Goal: Manage account settings

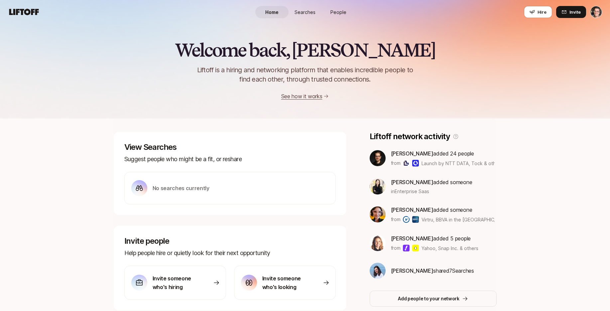
click at [599, 14] on html "Home Searches People Hire Home Searches People Hire Hire Invite Welcome back, […" at bounding box center [305, 155] width 610 height 311
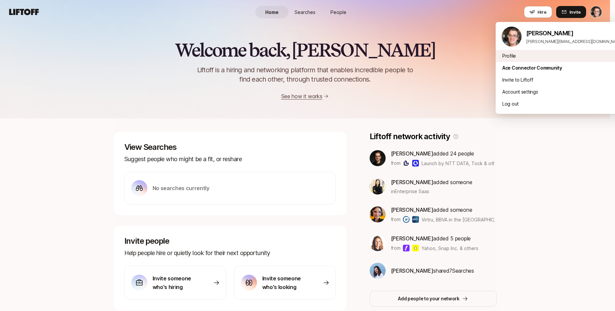
click at [512, 57] on div "Profile" at bounding box center [562, 56] width 133 height 12
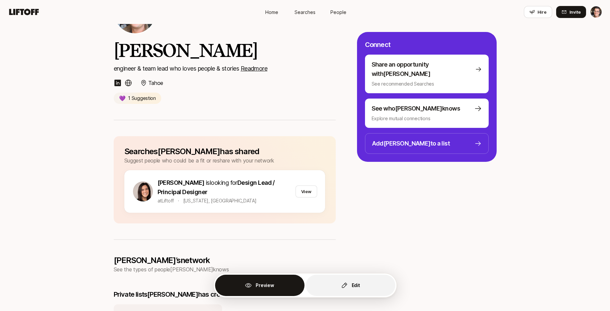
click at [366, 281] on button "Edit" at bounding box center [350, 284] width 89 height 21
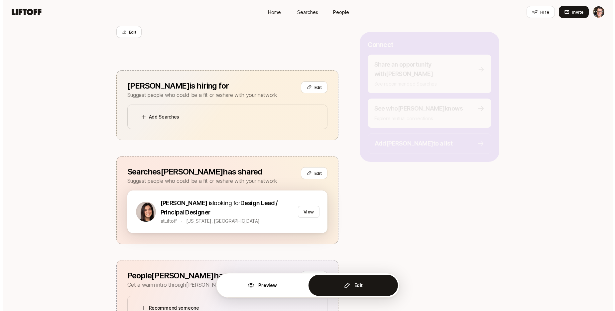
scroll to position [163, 0]
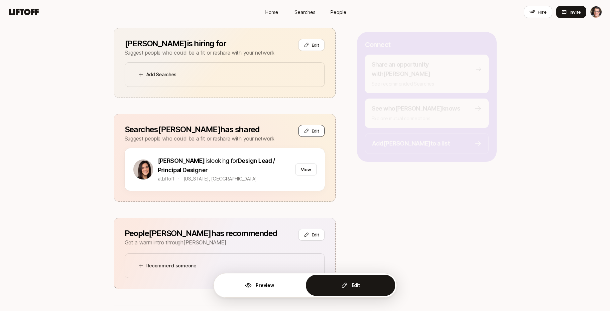
click at [305, 134] on button "Edit" at bounding box center [311, 131] width 27 height 12
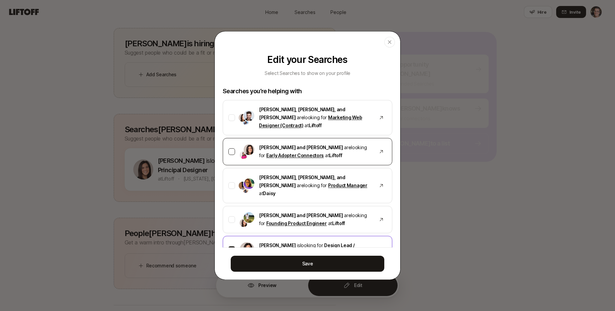
click at [225, 157] on div "Eleanor Morgan and Emma Frane are looking for Early Adopter Connectors at Lifto…" at bounding box center [308, 151] width 170 height 27
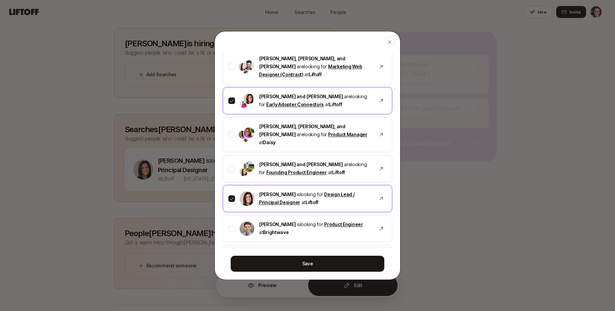
scroll to position [91, 0]
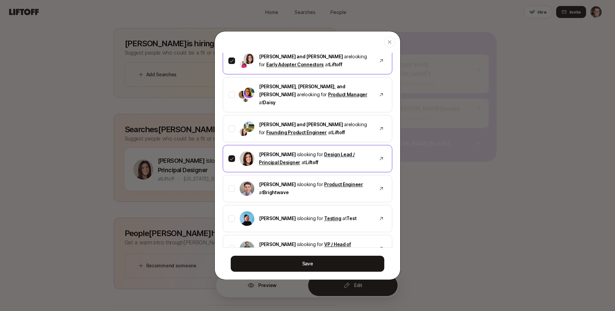
click at [234, 159] on icon at bounding box center [232, 158] width 5 height 5
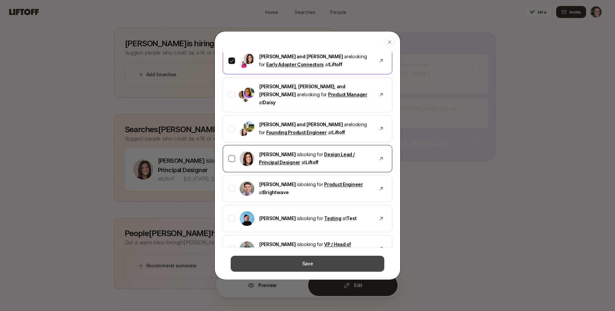
click at [299, 269] on button "Save" at bounding box center [308, 264] width 154 height 16
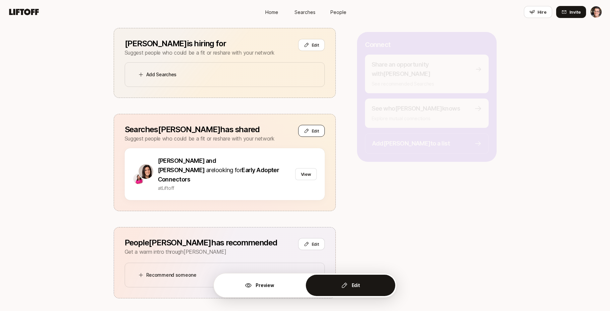
click at [318, 130] on span "Edit" at bounding box center [315, 130] width 7 height 7
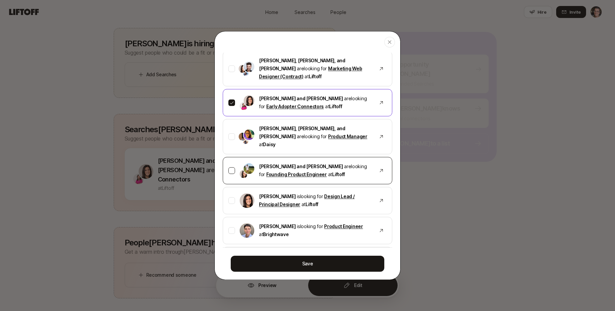
scroll to position [51, 0]
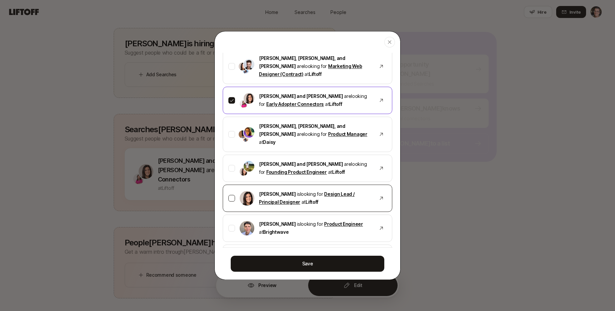
click at [235, 205] on div "Eleanor Morgan is looking for Design Lead / Principal Designer at Liftoff" at bounding box center [308, 197] width 170 height 27
drag, startPoint x: 231, startPoint y: 104, endPoint x: 234, endPoint y: 114, distance: 10.1
click at [231, 104] on div "Eleanor Morgan and Emma Frane are looking for Early Adopter Connectors at Lifto…" at bounding box center [308, 99] width 170 height 27
click at [240, 202] on span at bounding box center [247, 198] width 16 height 16
click at [275, 260] on button "Save" at bounding box center [308, 264] width 154 height 16
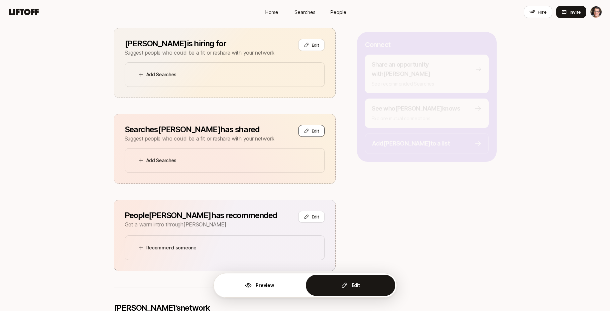
click at [310, 132] on button "Edit" at bounding box center [311, 131] width 27 height 12
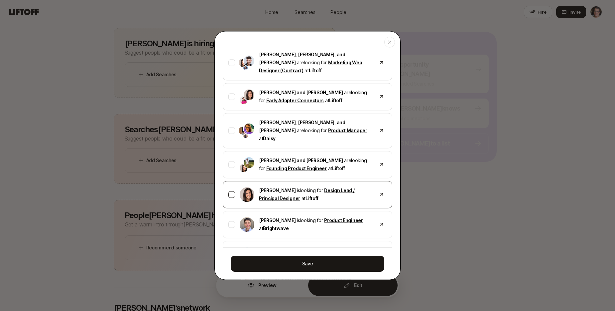
click at [230, 196] on div at bounding box center [232, 194] width 7 height 7
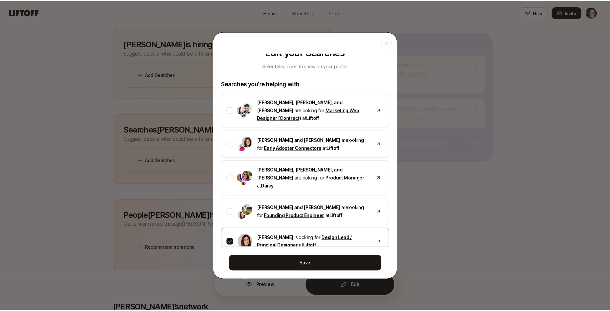
scroll to position [3, 0]
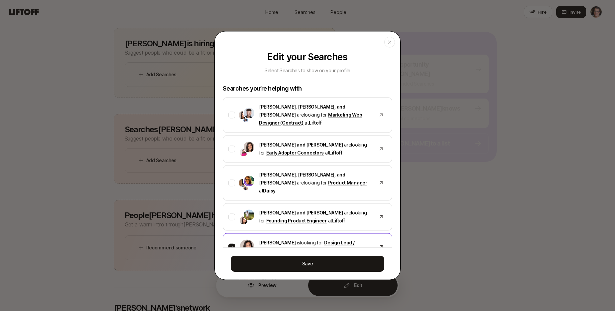
click at [285, 271] on button "Save" at bounding box center [308, 264] width 154 height 16
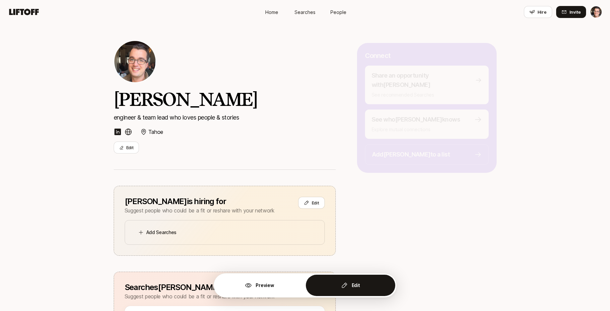
scroll to position [0, 0]
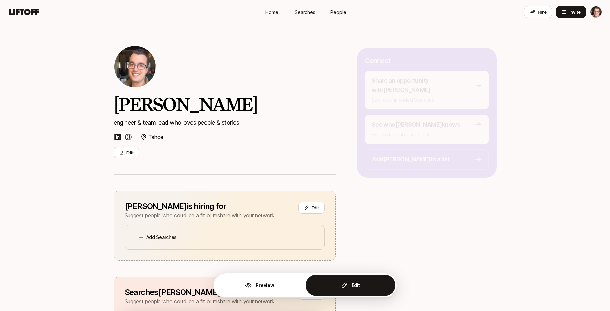
drag, startPoint x: 256, startPoint y: 286, endPoint x: 203, endPoint y: 253, distance: 62.8
click at [256, 286] on p "Preview" at bounding box center [265, 285] width 18 height 8
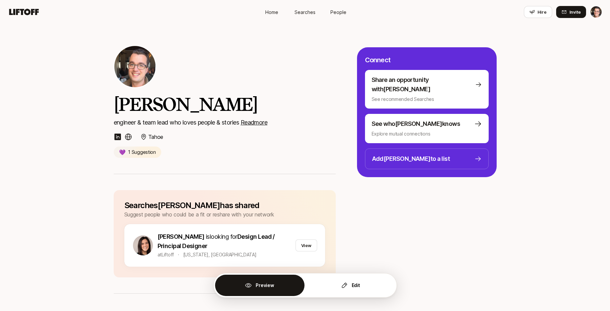
click at [257, 119] on u "Read more" at bounding box center [254, 122] width 27 height 7
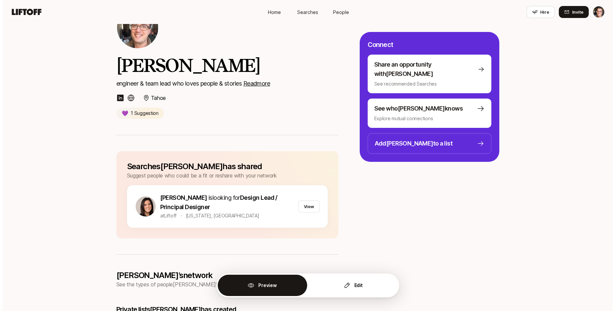
scroll to position [51, 0]
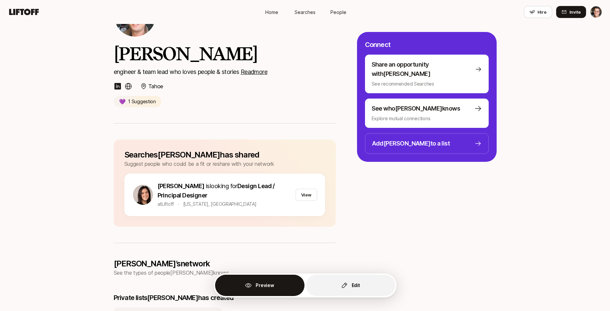
click at [358, 284] on p "Edit" at bounding box center [356, 285] width 8 height 8
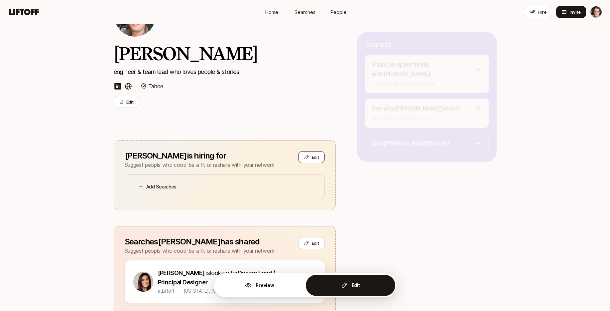
click at [315, 160] on span "Edit" at bounding box center [315, 157] width 7 height 7
